Goal: Check status: Check status

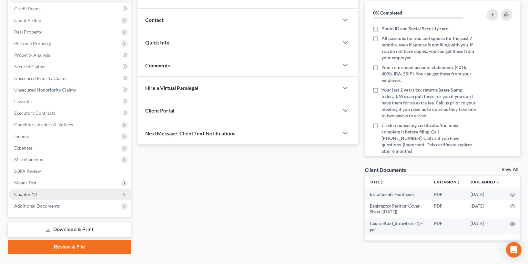
scroll to position [90, 0]
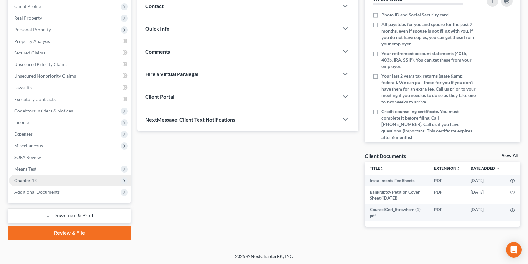
click at [41, 181] on span "Chapter 13" at bounding box center [70, 181] width 122 height 12
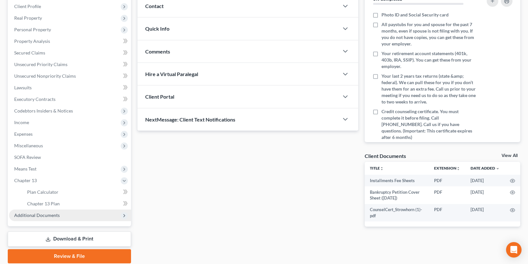
click at [45, 215] on span "Additional Documents" at bounding box center [37, 215] width 46 height 5
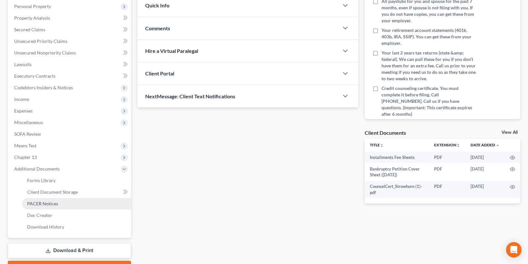
click at [60, 203] on link "PACER Notices" at bounding box center [76, 204] width 109 height 12
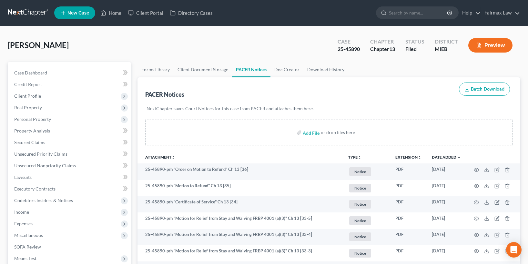
click at [501, 53] on div "Preview" at bounding box center [491, 45] width 57 height 19
click at [494, 48] on button "Preview" at bounding box center [490, 45] width 44 height 15
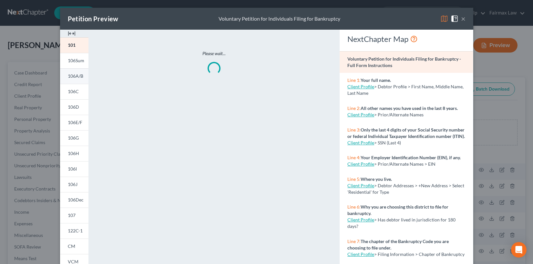
click at [69, 76] on span "106A/B" at bounding box center [75, 75] width 15 height 5
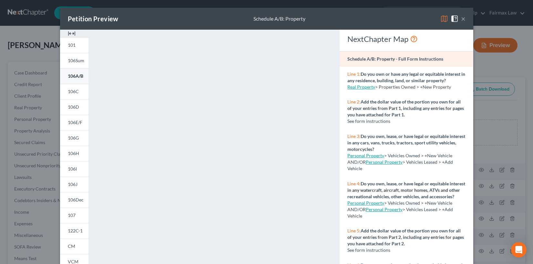
click at [70, 73] on link "106A/B" at bounding box center [74, 75] width 28 height 15
click at [462, 19] on button "×" at bounding box center [463, 19] width 5 height 8
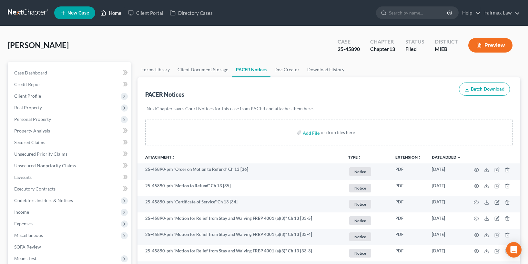
click at [108, 15] on link "Home" at bounding box center [110, 13] width 27 height 12
